Goal: Transaction & Acquisition: Purchase product/service

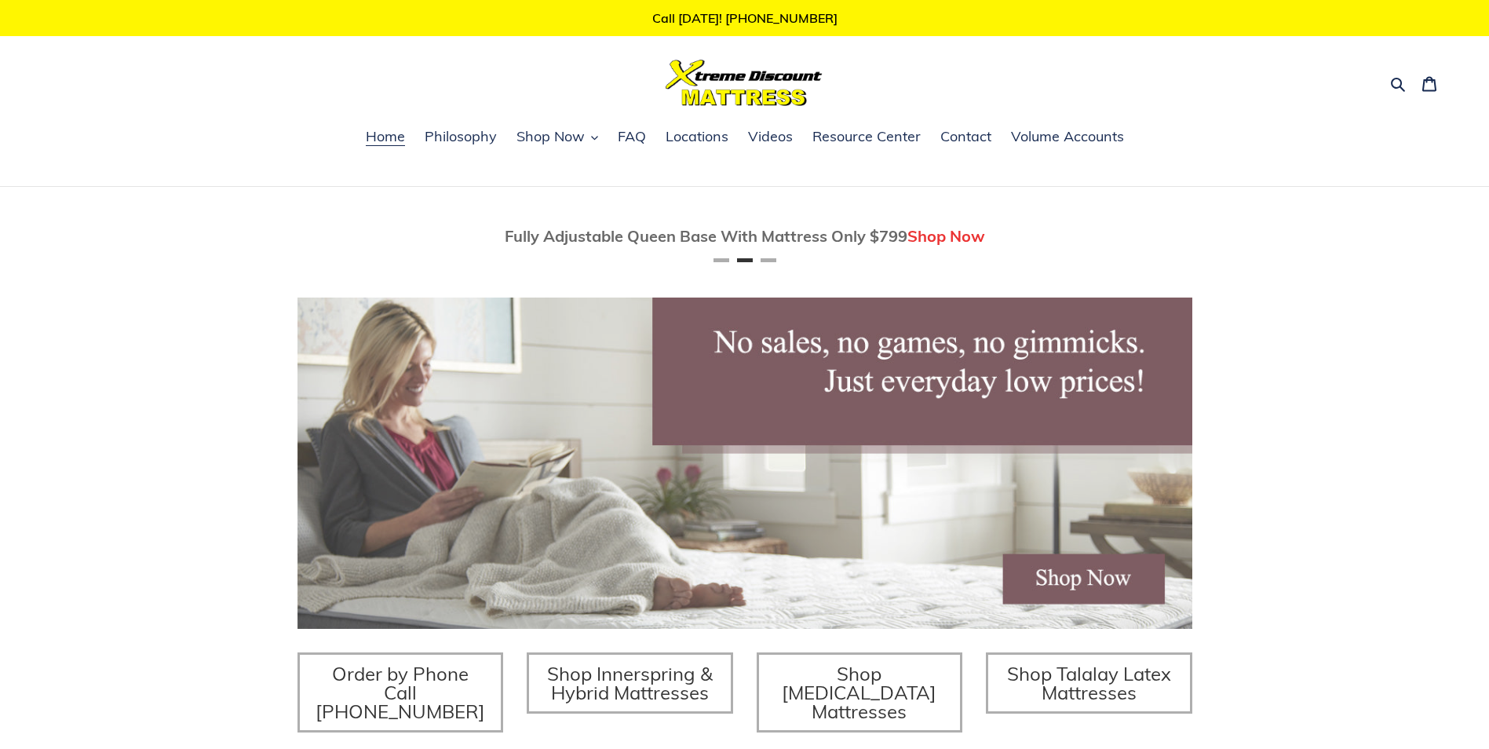
scroll to position [0, 895]
click at [550, 140] on span "Shop Now" at bounding box center [550, 136] width 68 height 19
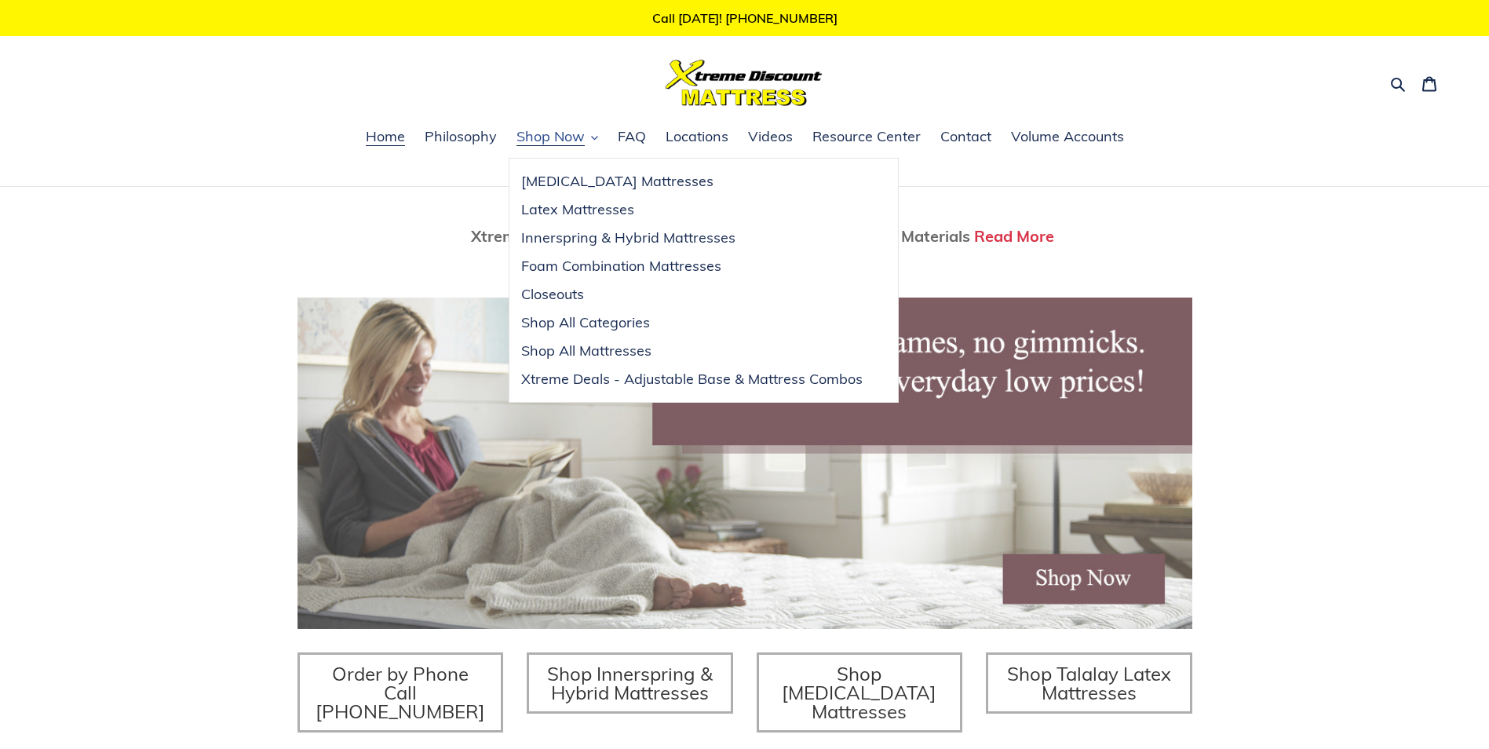
scroll to position [0, 1789]
click at [636, 377] on span "Xtreme Deals - Adjustable Base & Mattress Combos" at bounding box center [691, 379] width 341 height 19
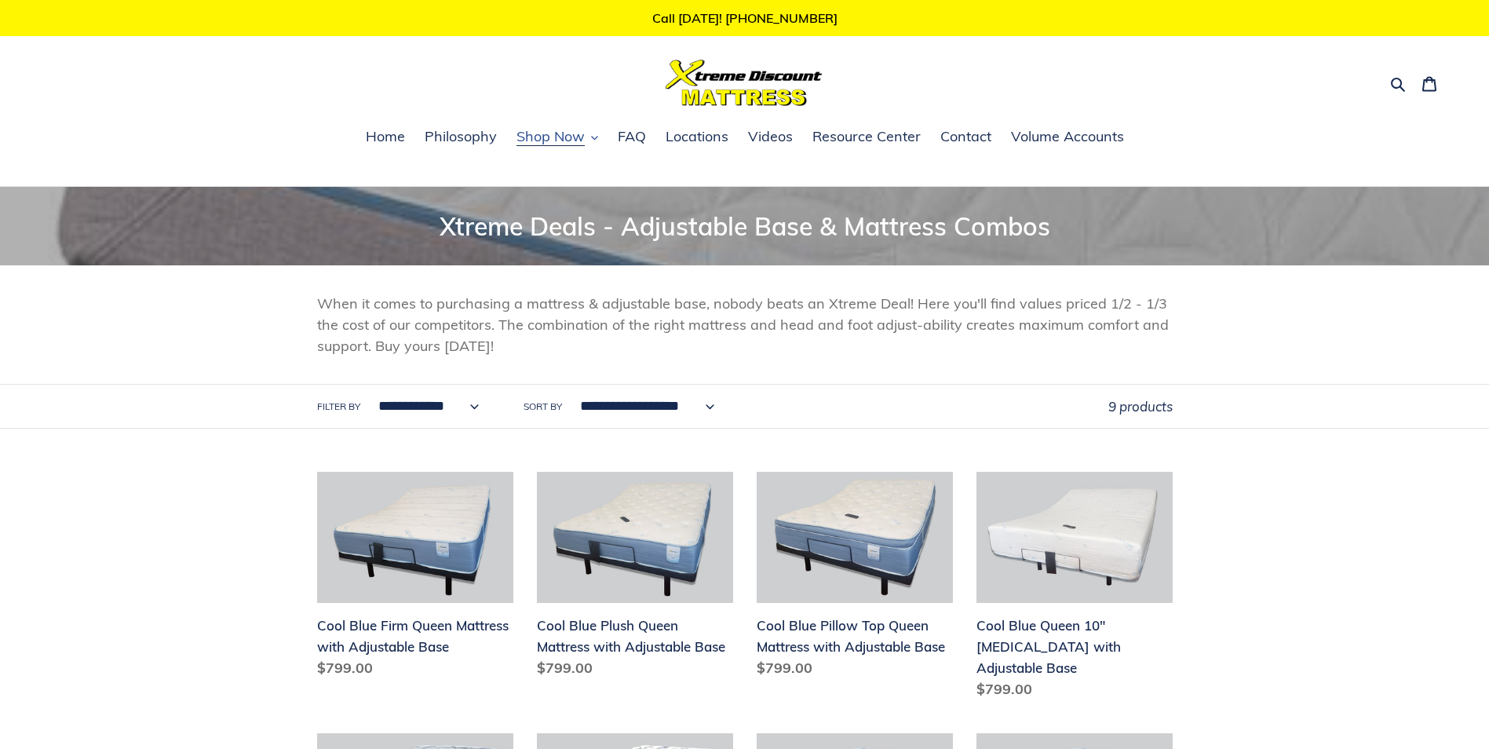
click at [596, 137] on icon "button" at bounding box center [594, 137] width 7 height 7
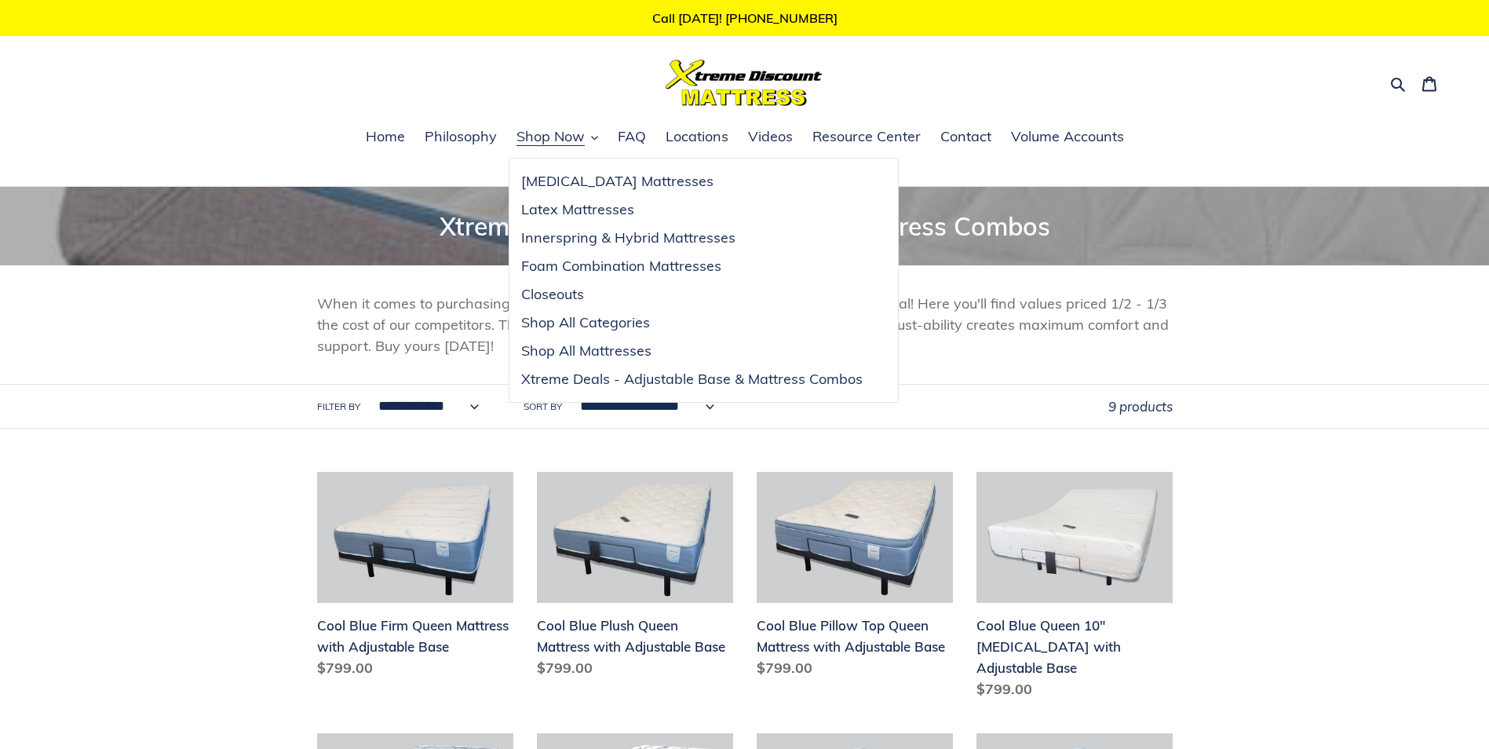
click at [1386, 473] on div "**********" at bounding box center [744, 707] width 1489 height 1040
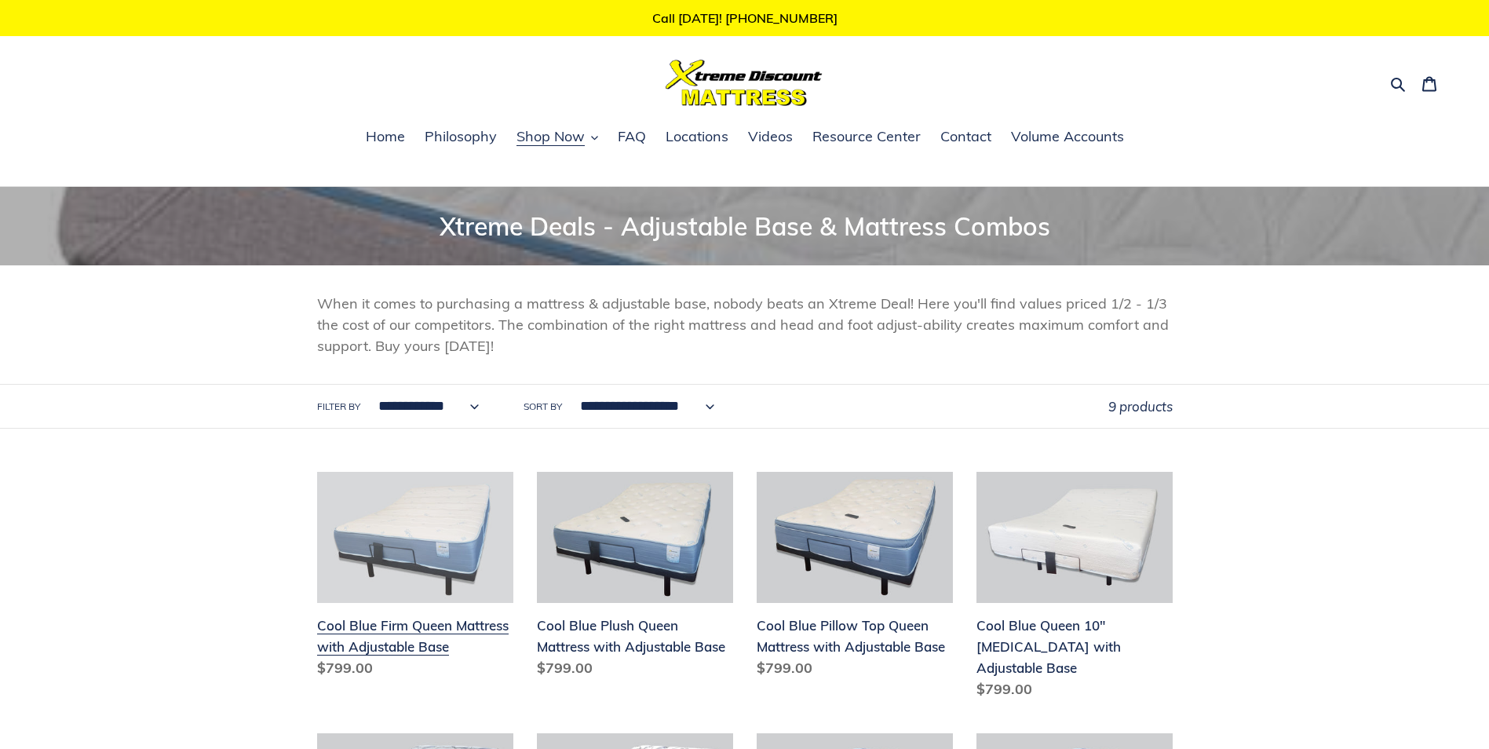
click at [476, 551] on link "Cool Blue Firm Queen Mattress with Adjustable Base" at bounding box center [415, 578] width 196 height 213
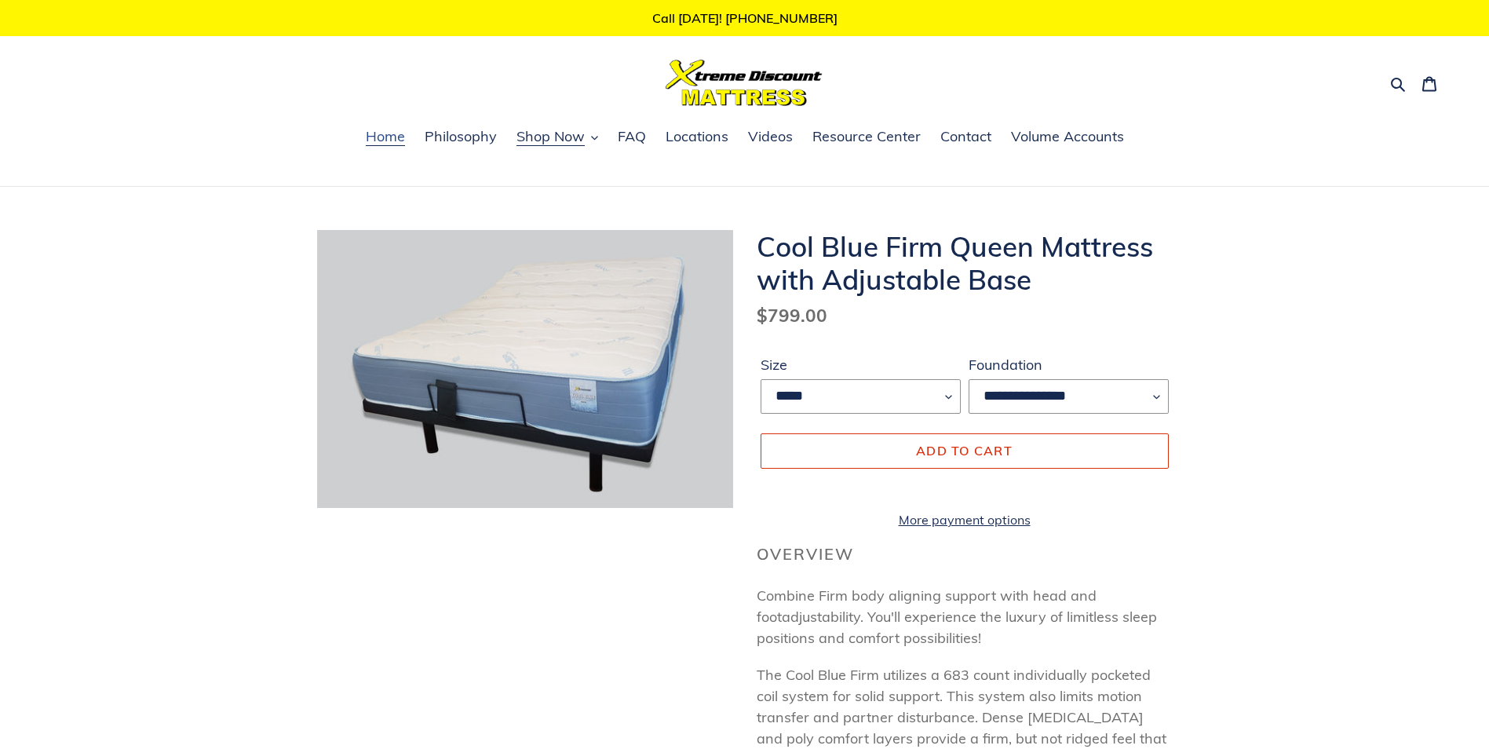
click at [370, 136] on span "Home" at bounding box center [385, 136] width 39 height 19
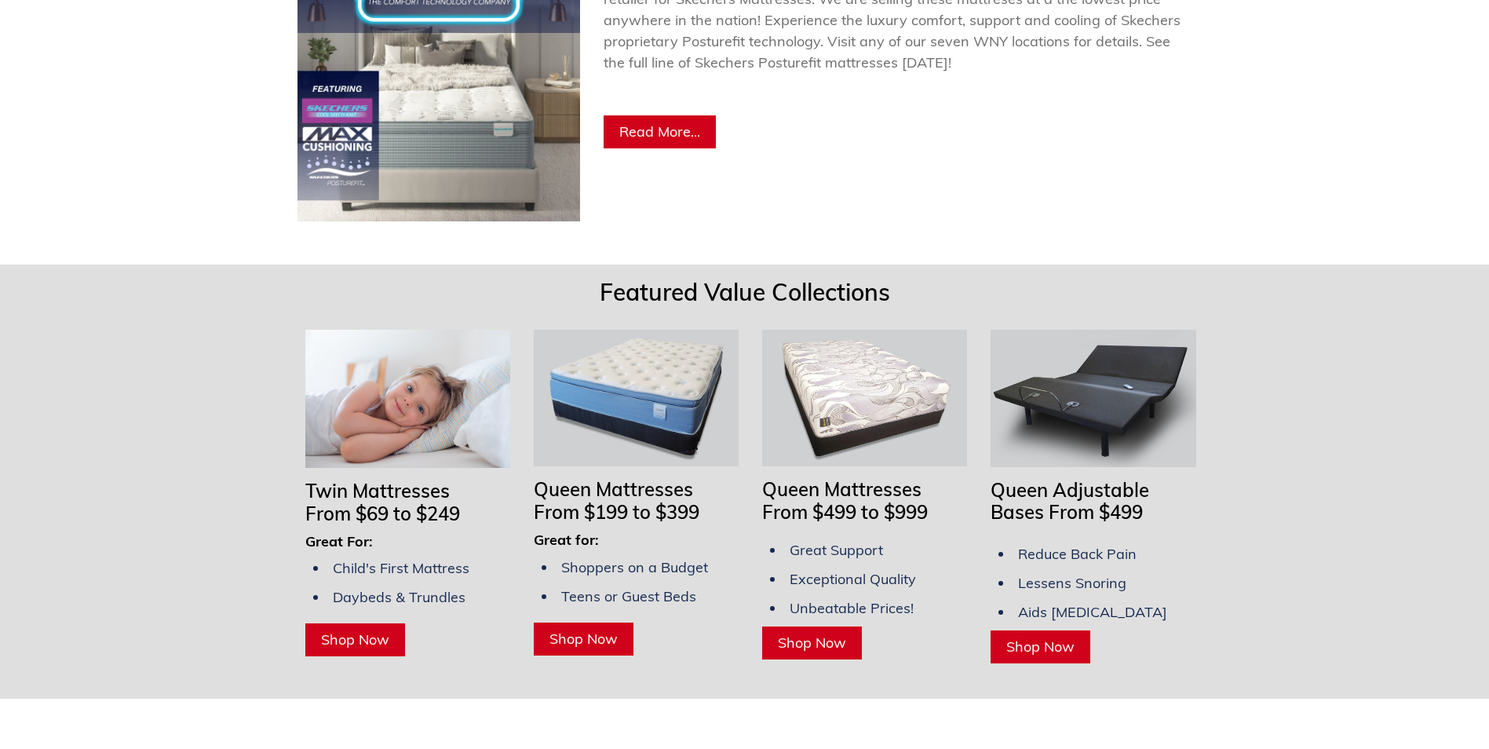
scroll to position [1099, 0]
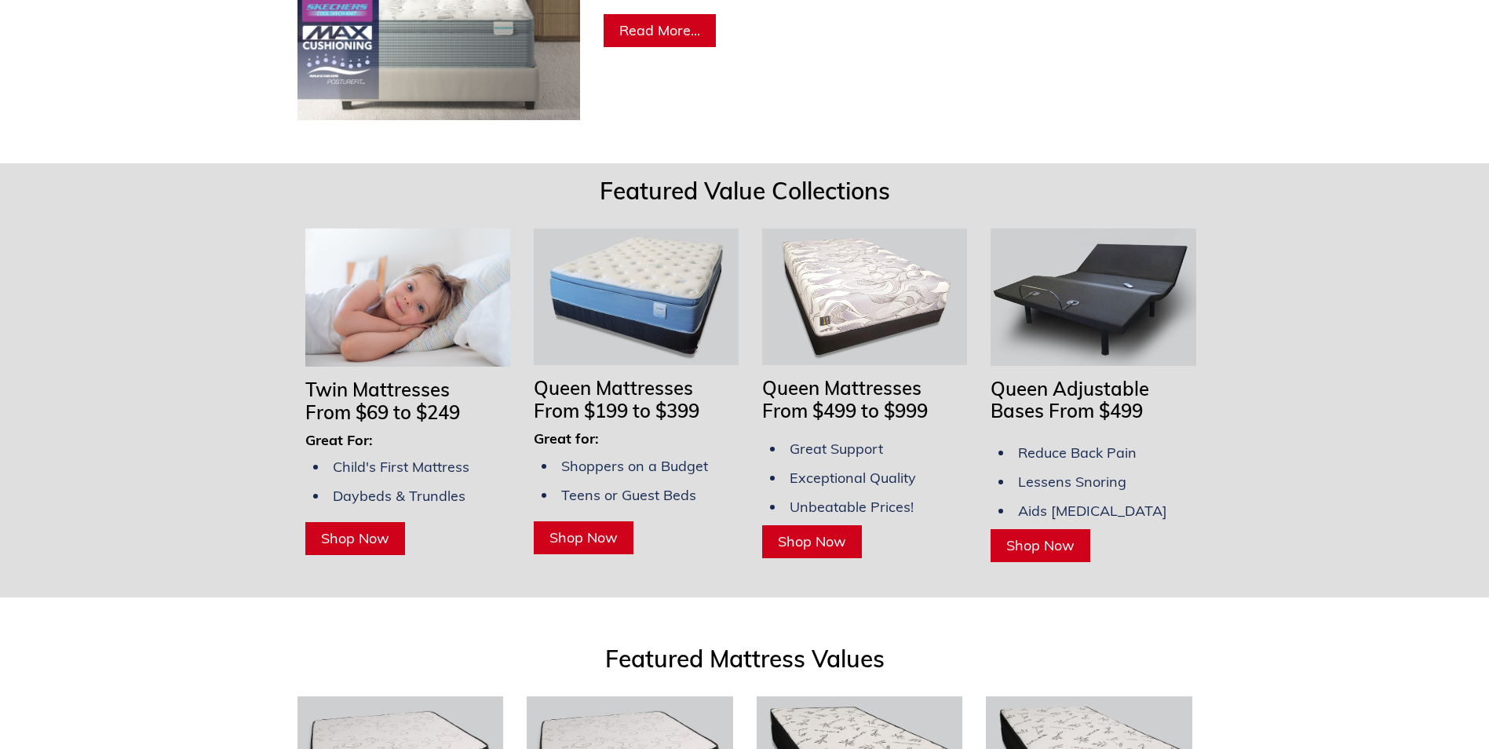
click at [1080, 298] on img at bounding box center [1092, 296] width 205 height 137
